Goal: Information Seeking & Learning: Learn about a topic

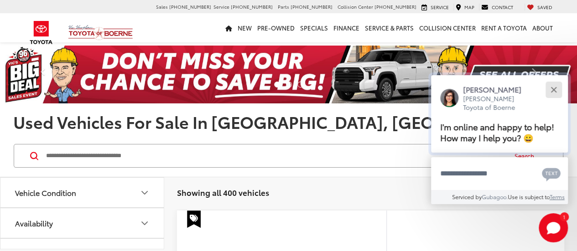
click at [550, 85] on button "Close" at bounding box center [554, 90] width 20 height 20
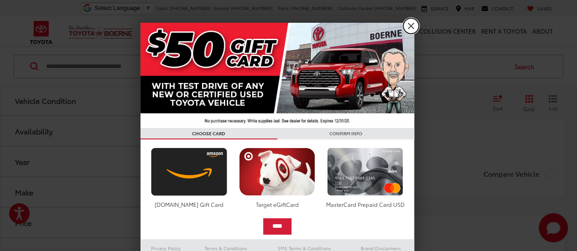
click at [411, 25] on link "X" at bounding box center [411, 26] width 16 height 16
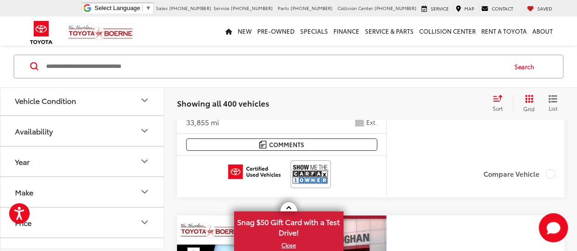
scroll to position [3407, 0]
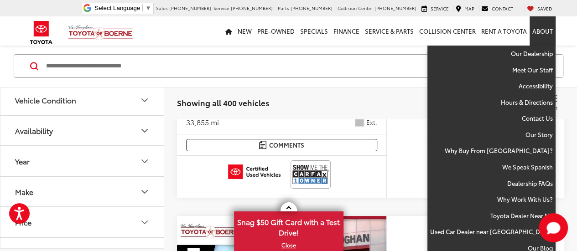
click at [551, 27] on link "About" at bounding box center [543, 30] width 26 height 29
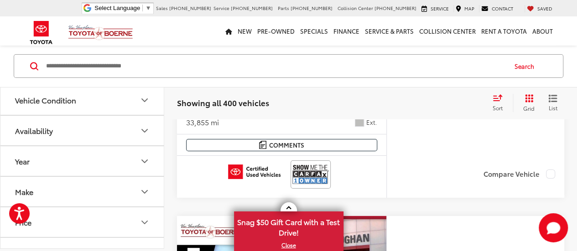
scroll to position [3379, 0]
drag, startPoint x: 216, startPoint y: 136, endPoint x: 191, endPoint y: 130, distance: 26.2
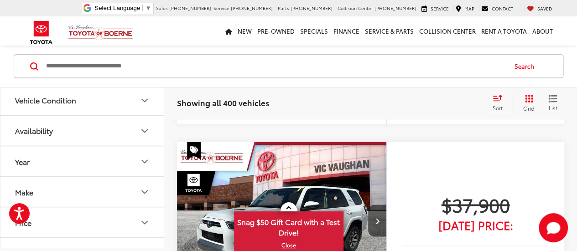
scroll to position [2430, 0]
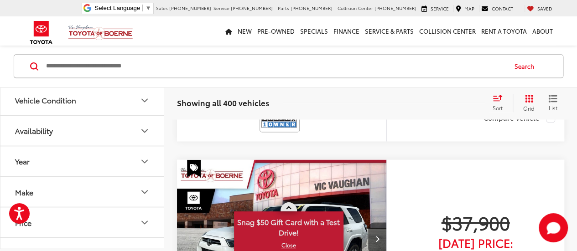
click at [288, 203] on link at bounding box center [289, 207] width 16 height 9
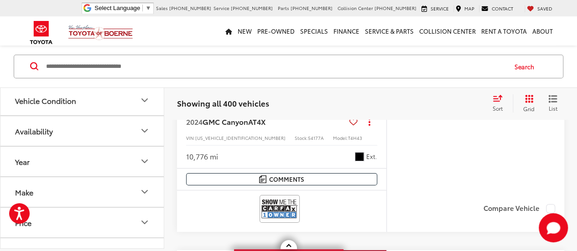
scroll to position [1652, 0]
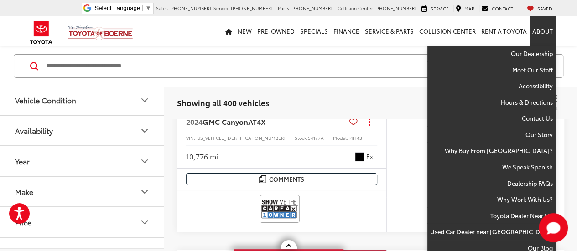
click at [543, 31] on link "About" at bounding box center [543, 30] width 26 height 29
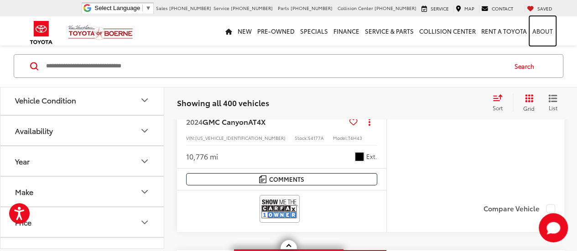
click at [543, 31] on link "About" at bounding box center [543, 30] width 26 height 29
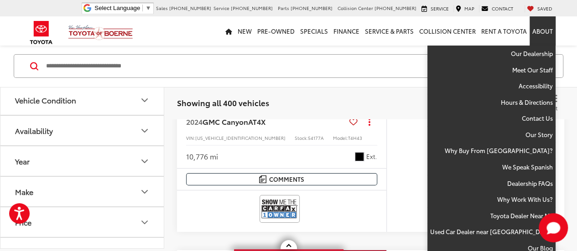
click at [543, 31] on link "About" at bounding box center [543, 30] width 26 height 29
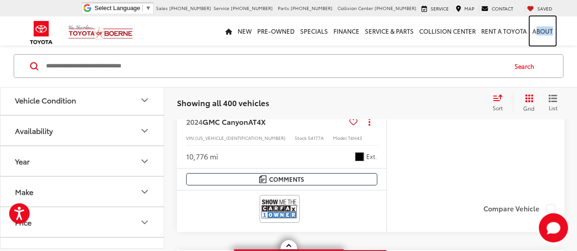
click at [543, 31] on link "About" at bounding box center [543, 30] width 26 height 29
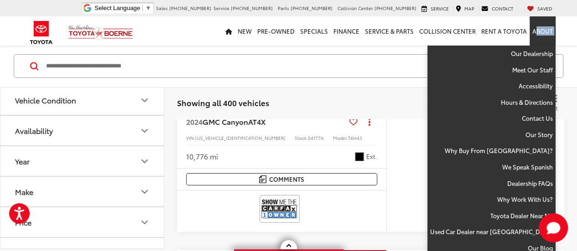
click at [543, 31] on link "About" at bounding box center [543, 30] width 26 height 29
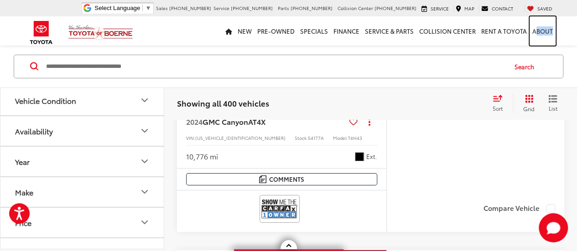
click at [543, 31] on link "About" at bounding box center [543, 30] width 26 height 29
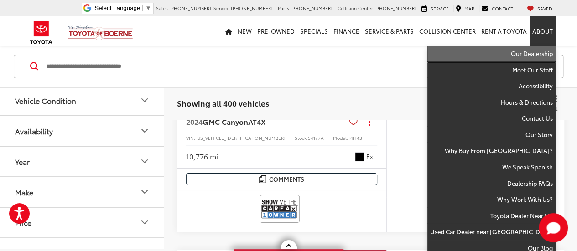
click at [538, 46] on link "Our Dealership" at bounding box center [491, 54] width 128 height 16
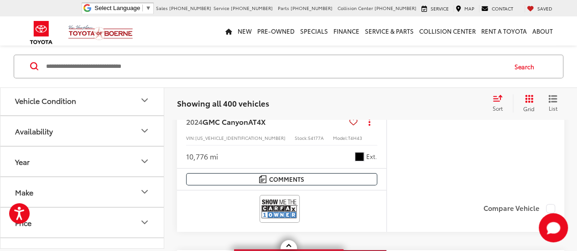
scroll to position [1652, 0]
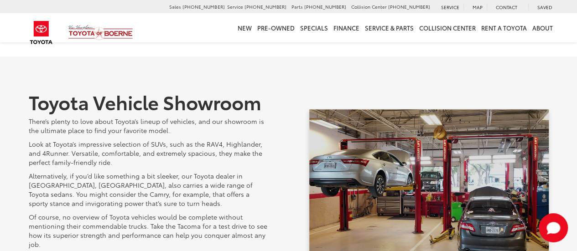
scroll to position [318, 0]
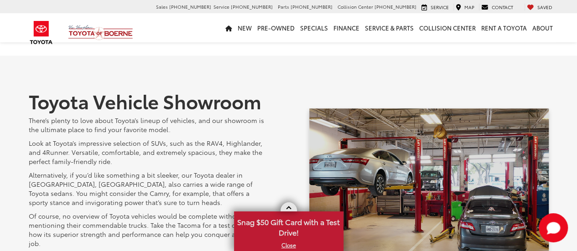
click at [292, 205] on link at bounding box center [289, 207] width 16 height 9
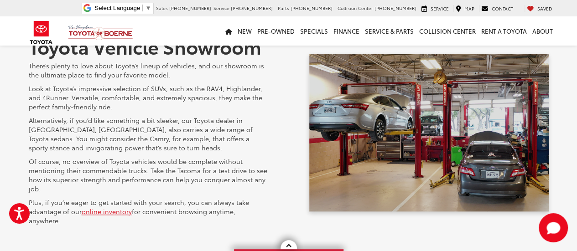
scroll to position [373, 0]
click at [289, 249] on span at bounding box center [288, 246] width 5 height 5
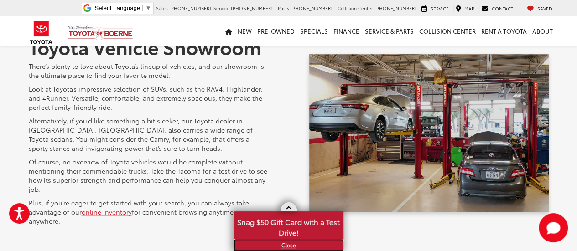
click at [289, 249] on link "X" at bounding box center [289, 245] width 108 height 10
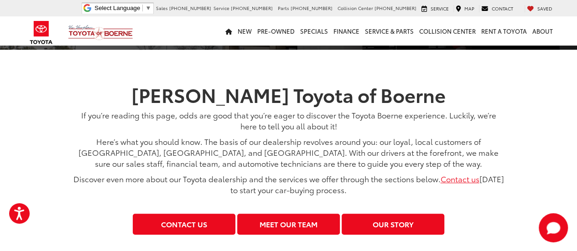
scroll to position [112, 0]
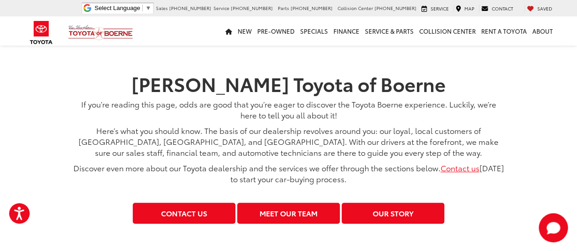
click at [371, 181] on p "Discover even more about our Toyota dealership and the services we offer throug…" at bounding box center [288, 173] width 431 height 22
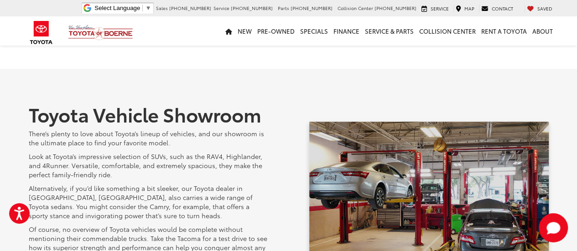
scroll to position [307, 0]
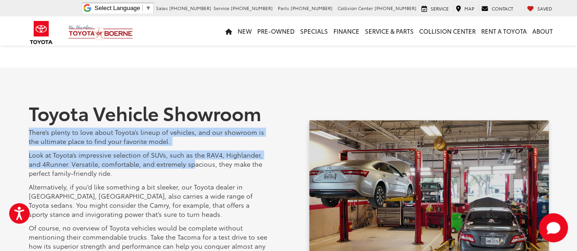
drag, startPoint x: 18, startPoint y: 128, endPoint x: 200, endPoint y: 160, distance: 184.3
click at [200, 160] on div "Toyota Vehicle Showroom There’s plenty to love about Toyota’s lineup of vehicle…" at bounding box center [288, 200] width 577 height 264
click at [200, 160] on p "Look at Toyota’s impressive selection of SUVs, such as the RAV4, Highlander, an…" at bounding box center [148, 164] width 239 height 27
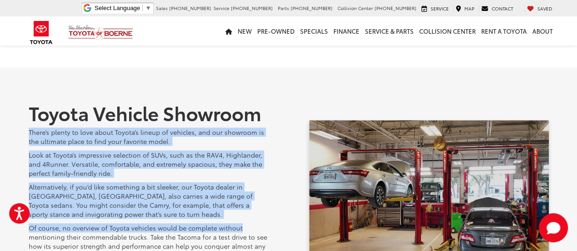
drag, startPoint x: 26, startPoint y: 130, endPoint x: 287, endPoint y: 224, distance: 277.0
click at [287, 224] on div "Toyota Vehicle Showroom There’s plenty to love about Toyota’s lineup of vehicle…" at bounding box center [289, 199] width 534 height 194
click at [132, 169] on p "Look at Toyota’s impressive selection of SUVs, such as the RAV4, Highlander, an…" at bounding box center [148, 164] width 239 height 27
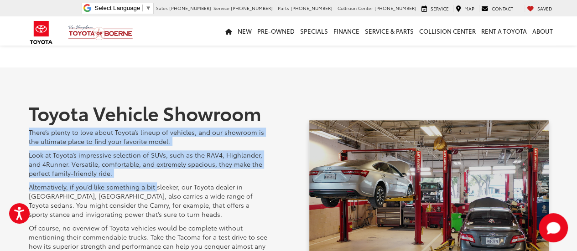
drag, startPoint x: 16, startPoint y: 129, endPoint x: 156, endPoint y: 187, distance: 151.8
click at [156, 187] on div "Toyota Vehicle Showroom There’s plenty to love about Toyota’s lineup of vehicle…" at bounding box center [288, 200] width 577 height 264
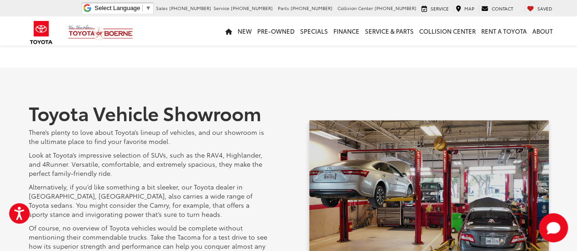
click at [181, 199] on p "Alternatively, if you’d like something a bit sleeker, our Toyota dealer in Boer…" at bounding box center [148, 200] width 239 height 36
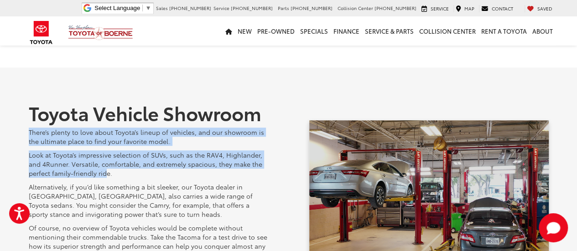
drag, startPoint x: 28, startPoint y: 135, endPoint x: 104, endPoint y: 171, distance: 84.5
click at [104, 171] on div "Toyota Vehicle Showroom There’s plenty to love about Toyota’s lineup of vehicle…" at bounding box center [148, 199] width 239 height 194
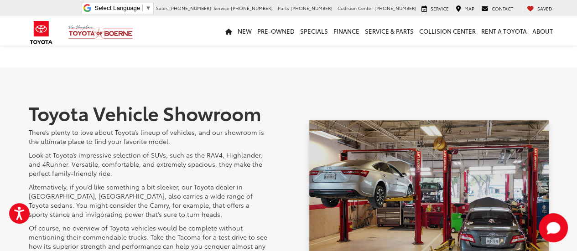
click at [118, 178] on div "Toyota Vehicle Showroom There’s plenty to love about Toyota’s lineup of vehicle…" at bounding box center [148, 199] width 239 height 194
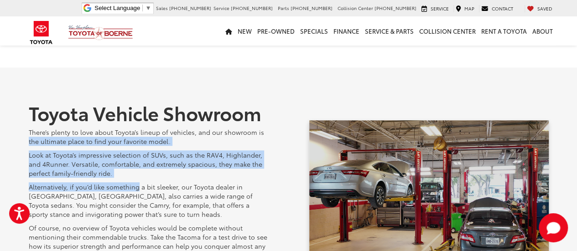
drag, startPoint x: 118, startPoint y: 178, endPoint x: 36, endPoint y: 137, distance: 91.6
click at [36, 137] on div "Toyota Vehicle Showroom There’s plenty to love about Toyota’s lineup of vehicle…" at bounding box center [148, 199] width 239 height 194
click at [36, 137] on p "There’s plenty to love about Toyota’s lineup of vehicles, and our showroom is t…" at bounding box center [148, 137] width 239 height 18
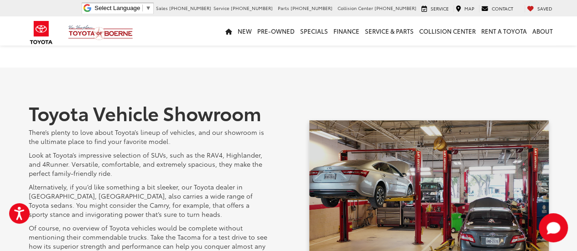
click at [117, 142] on p "There’s plenty to love about Toyota’s lineup of vehicles, and our showroom is t…" at bounding box center [148, 137] width 239 height 18
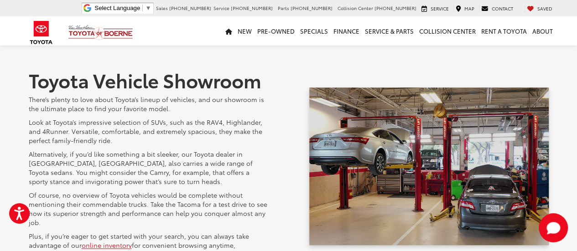
scroll to position [394, 0]
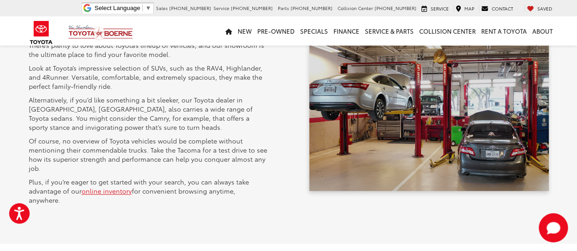
drag, startPoint x: 28, startPoint y: 129, endPoint x: 279, endPoint y: 192, distance: 258.7
click at [279, 192] on div "Toyota Vehicle Showroom There’s plenty to love about Toyota’s lineup of vehicle…" at bounding box center [289, 112] width 520 height 194
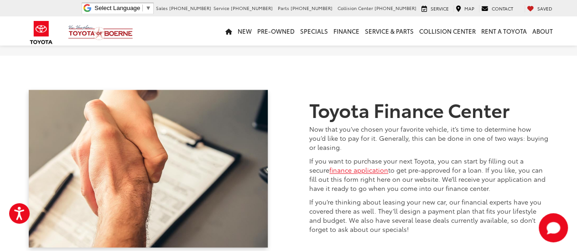
scroll to position [583, 0]
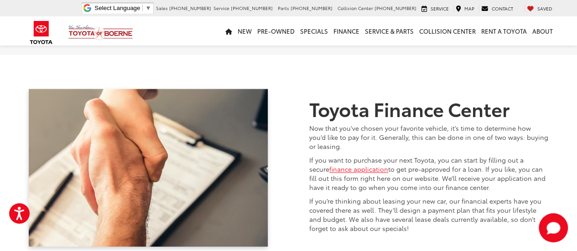
click at [366, 128] on p "Now that you’ve chosen your favorite vehicle, it’s time to determine how you’d …" at bounding box center [428, 137] width 239 height 27
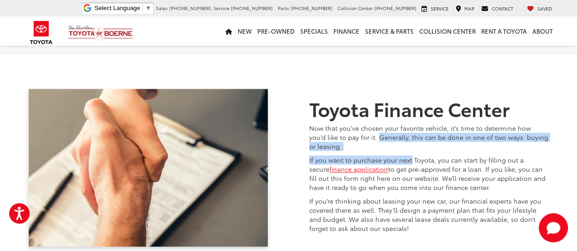
drag, startPoint x: 366, startPoint y: 128, endPoint x: 399, endPoint y: 142, distance: 36.4
click at [399, 142] on div "Toyota Finance Center Now that you’ve chosen your favorite vehicle, it’s time t…" at bounding box center [428, 168] width 239 height 140
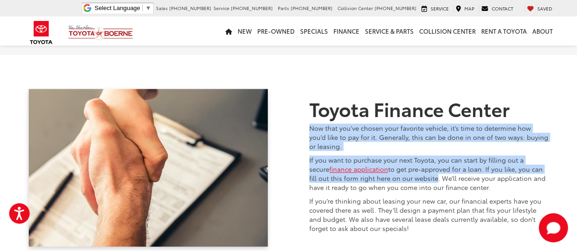
drag, startPoint x: 307, startPoint y: 120, endPoint x: 433, endPoint y: 184, distance: 141.6
click at [433, 184] on div "Toyota Finance Center Now that you’ve chosen your favorite vehicle, it’s time t…" at bounding box center [289, 168] width 520 height 158
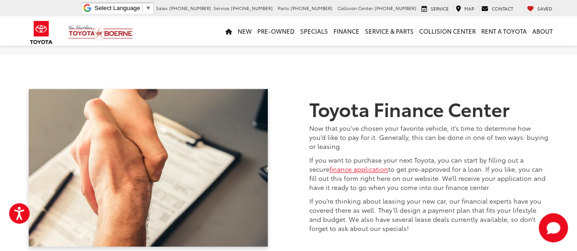
click at [432, 218] on p "If you’re thinking about leasing your new car, our financial experts have you c…" at bounding box center [428, 215] width 239 height 36
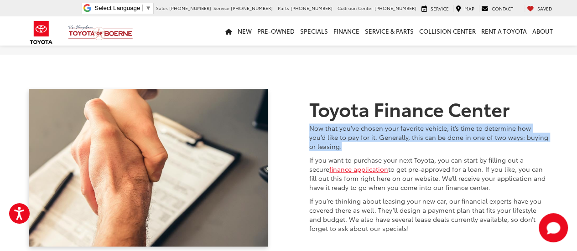
drag, startPoint x: 301, startPoint y: 110, endPoint x: 372, endPoint y: 126, distance: 73.0
click at [372, 126] on div "Toyota Finance Center Now that you’ve chosen your favorite vehicle, it’s time t…" at bounding box center [289, 168] width 520 height 158
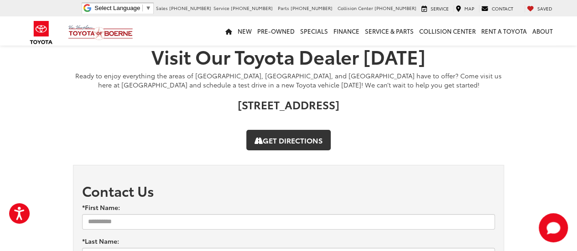
scroll to position [1473, 0]
